Goal: Book appointment/travel/reservation

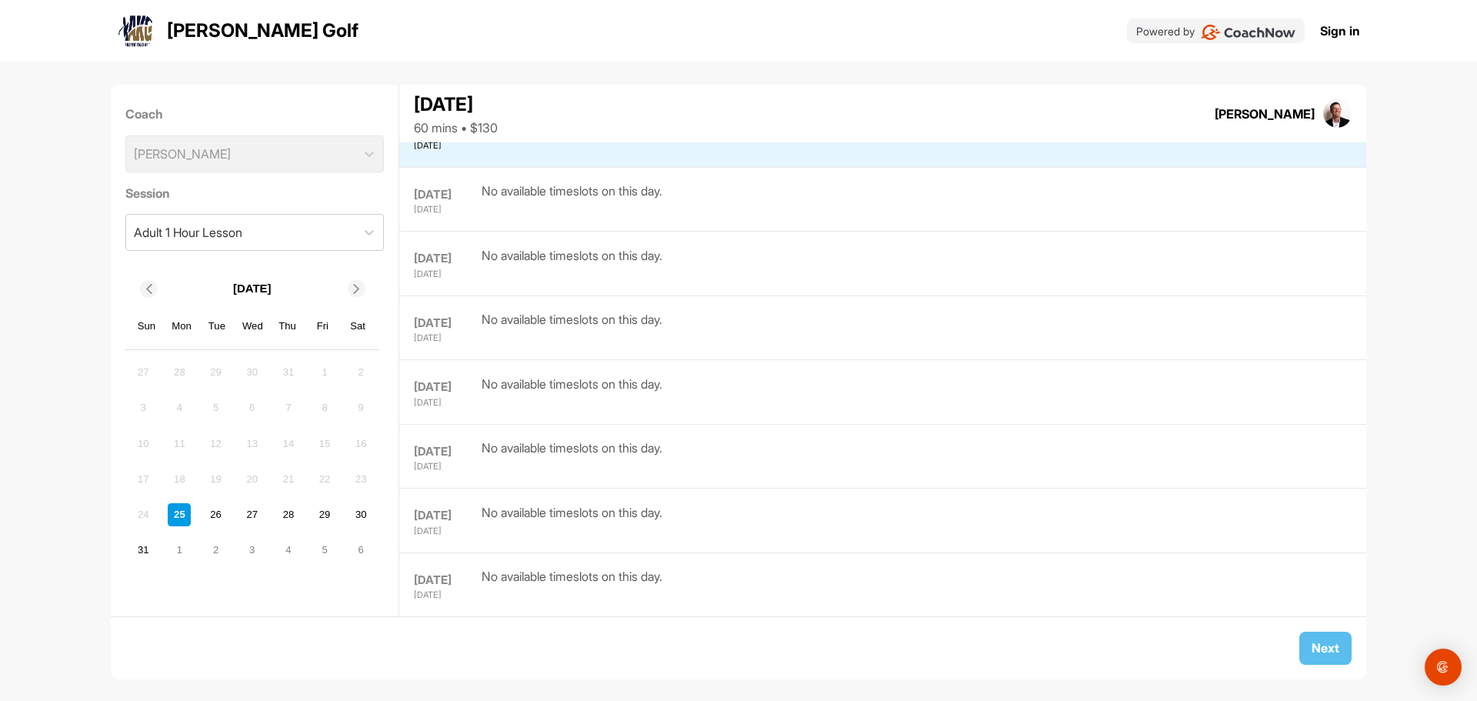
scroll to position [40, 0]
